Goal: Task Accomplishment & Management: Manage account settings

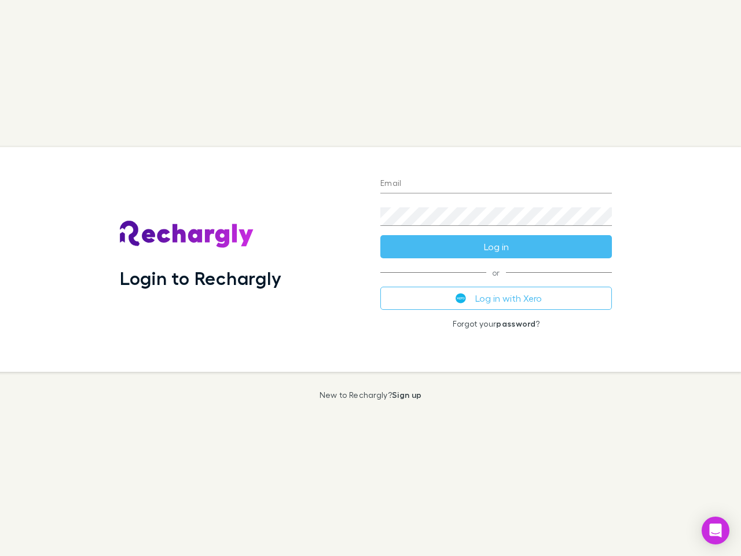
click at [370, 278] on div "Login to Rechargly" at bounding box center [241, 259] width 260 height 225
click at [496, 184] on input "Email" at bounding box center [496, 184] width 232 height 19
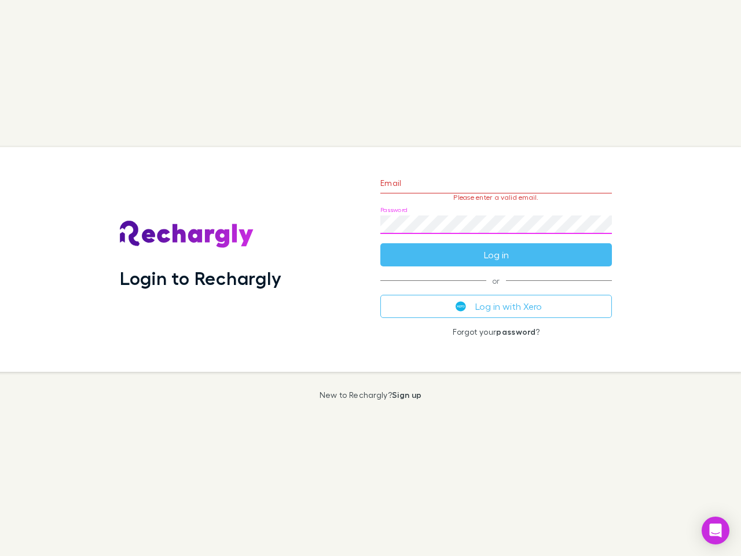
click at [496, 247] on form "Email Please enter a valid email. Password Log in" at bounding box center [496, 216] width 232 height 101
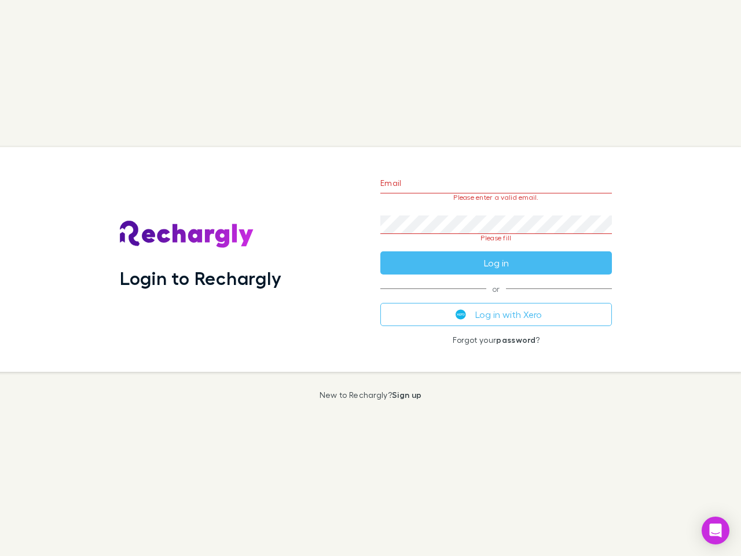
click at [496, 298] on div "Email Please enter a valid email. Password Please fill Log in or Log in with Xe…" at bounding box center [496, 259] width 250 height 225
click at [715, 530] on icon "Open Intercom Messenger" at bounding box center [716, 530] width 12 height 14
